Goal: Navigation & Orientation: Find specific page/section

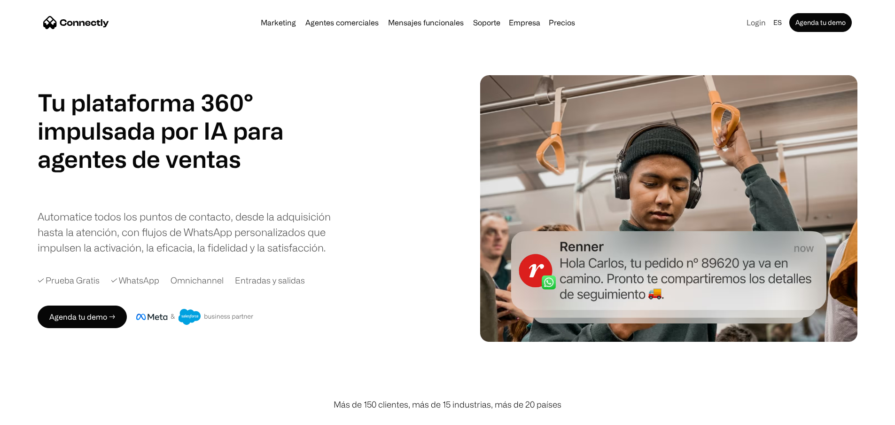
click at [743, 26] on link "Login" at bounding box center [756, 22] width 27 height 13
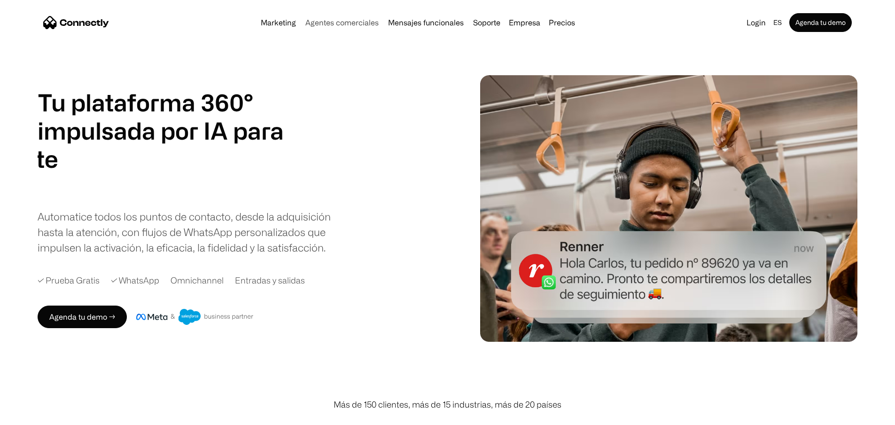
click at [335, 26] on link "Agentes comerciales" at bounding box center [342, 23] width 81 height 8
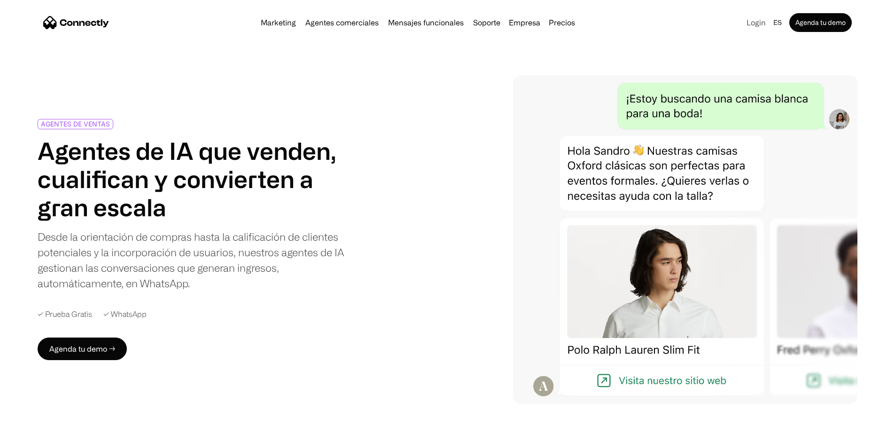
click at [743, 26] on link "Login" at bounding box center [756, 22] width 27 height 13
